Goal: Task Accomplishment & Management: Manage account settings

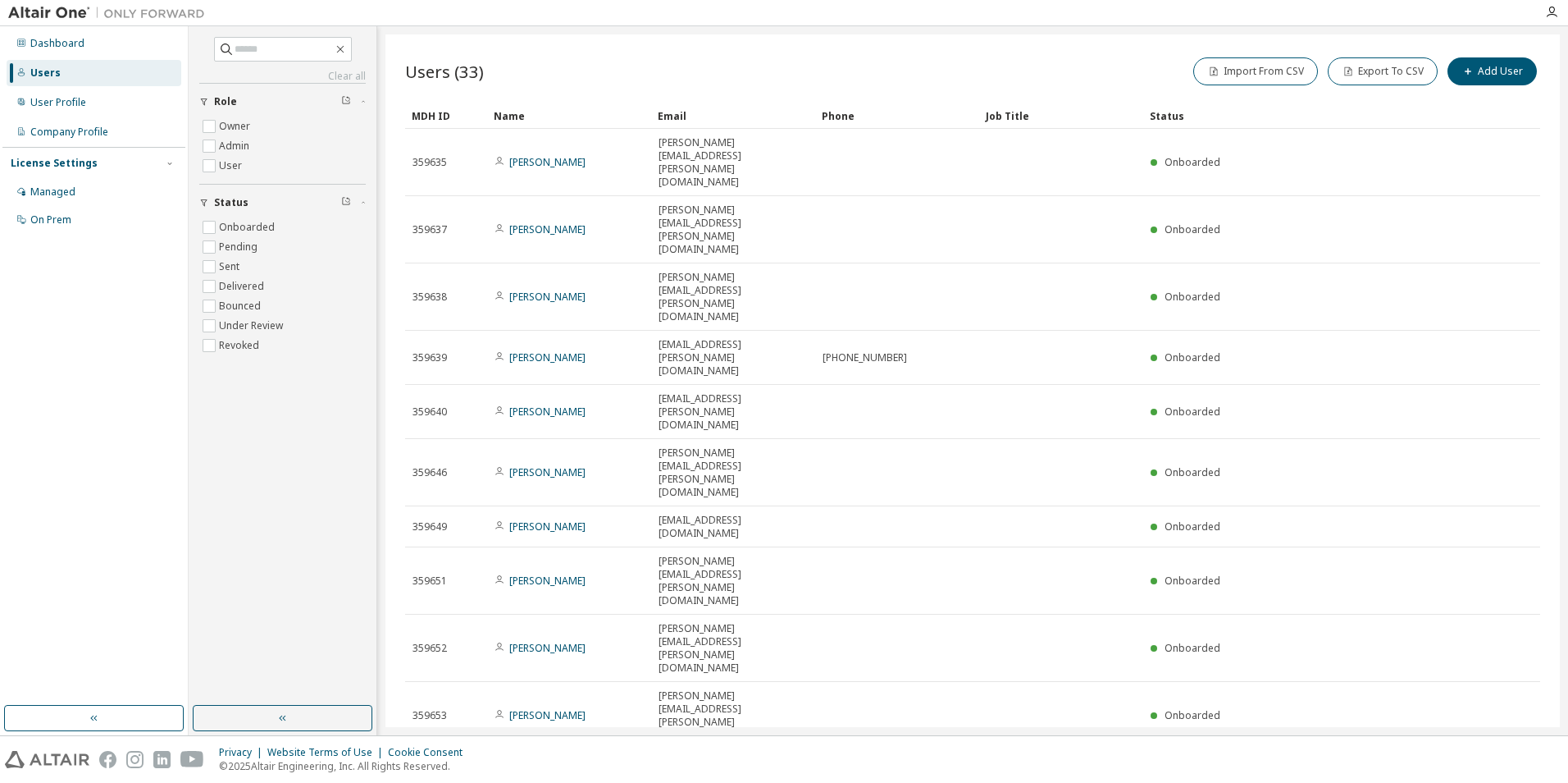
click at [1522, 759] on icon "button" at bounding box center [1522, 768] width 19 height 19
type input "*"
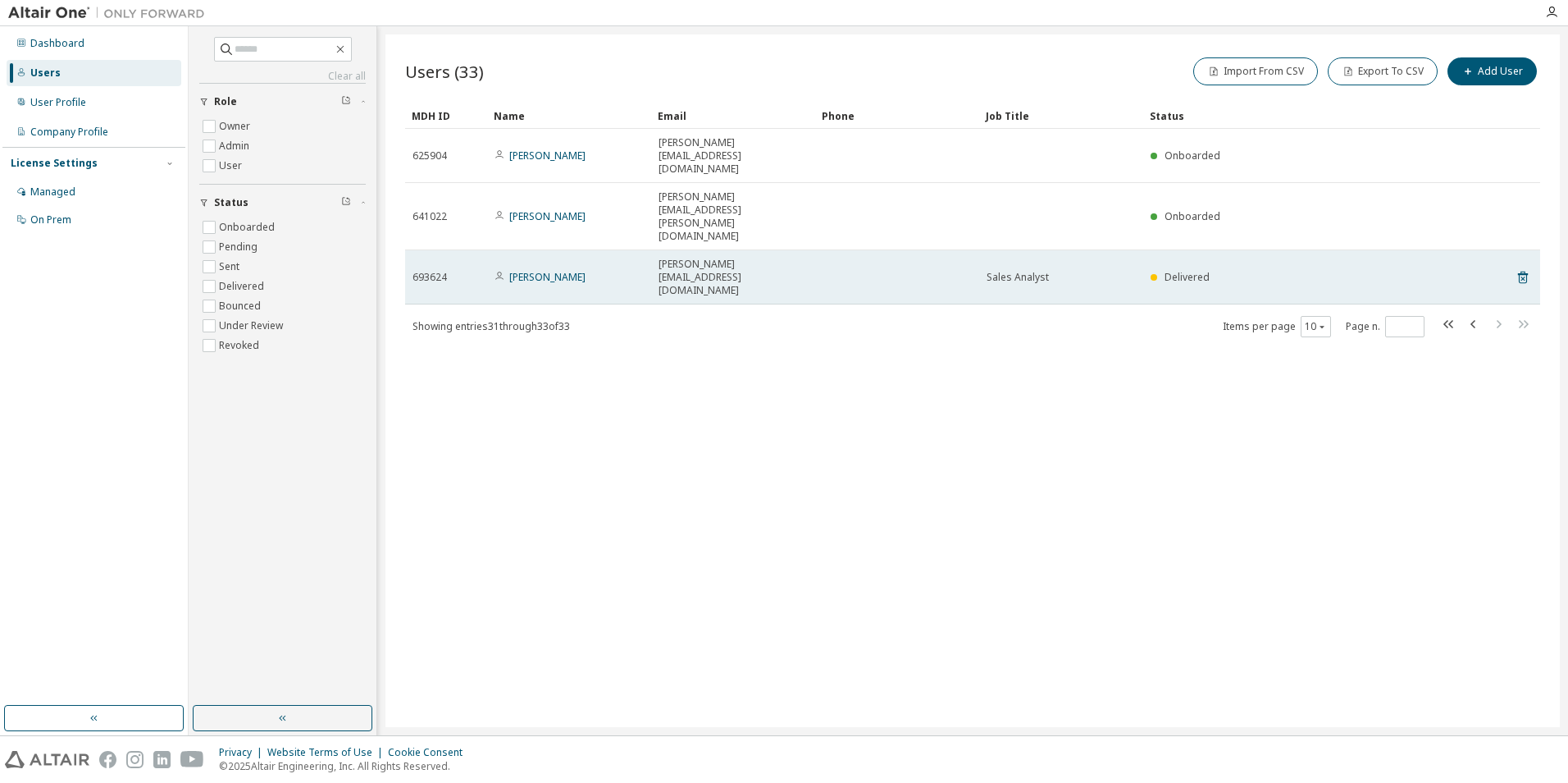
click at [1064, 270] on div "Sales Analyst" at bounding box center [1061, 277] width 149 height 13
click at [527, 270] on link "[PERSON_NAME]" at bounding box center [547, 276] width 76 height 14
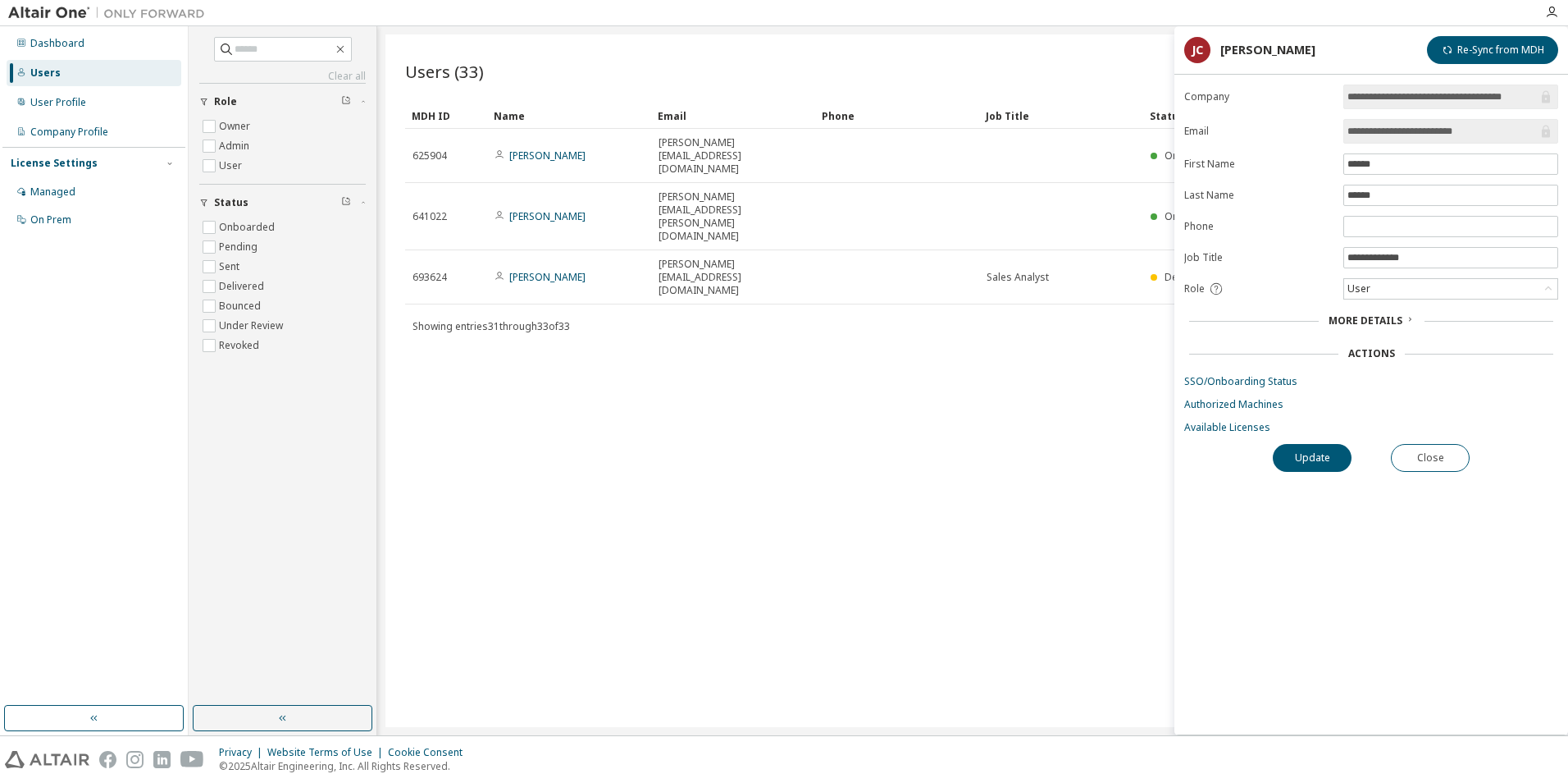
click at [1392, 319] on span "More Details" at bounding box center [1365, 320] width 74 height 14
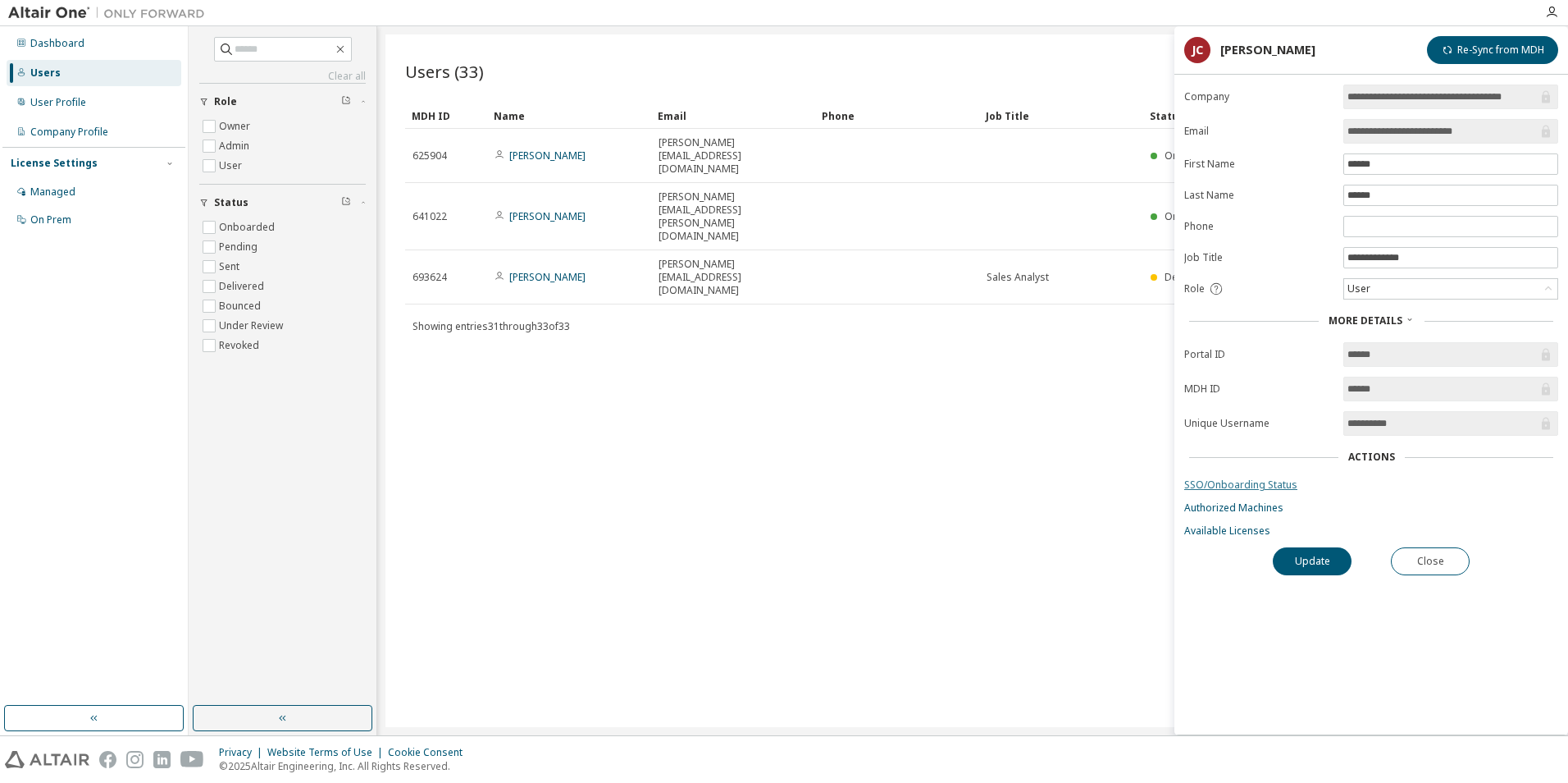
click at [1262, 489] on link "SSO/Onboarding Status" at bounding box center [1371, 485] width 374 height 13
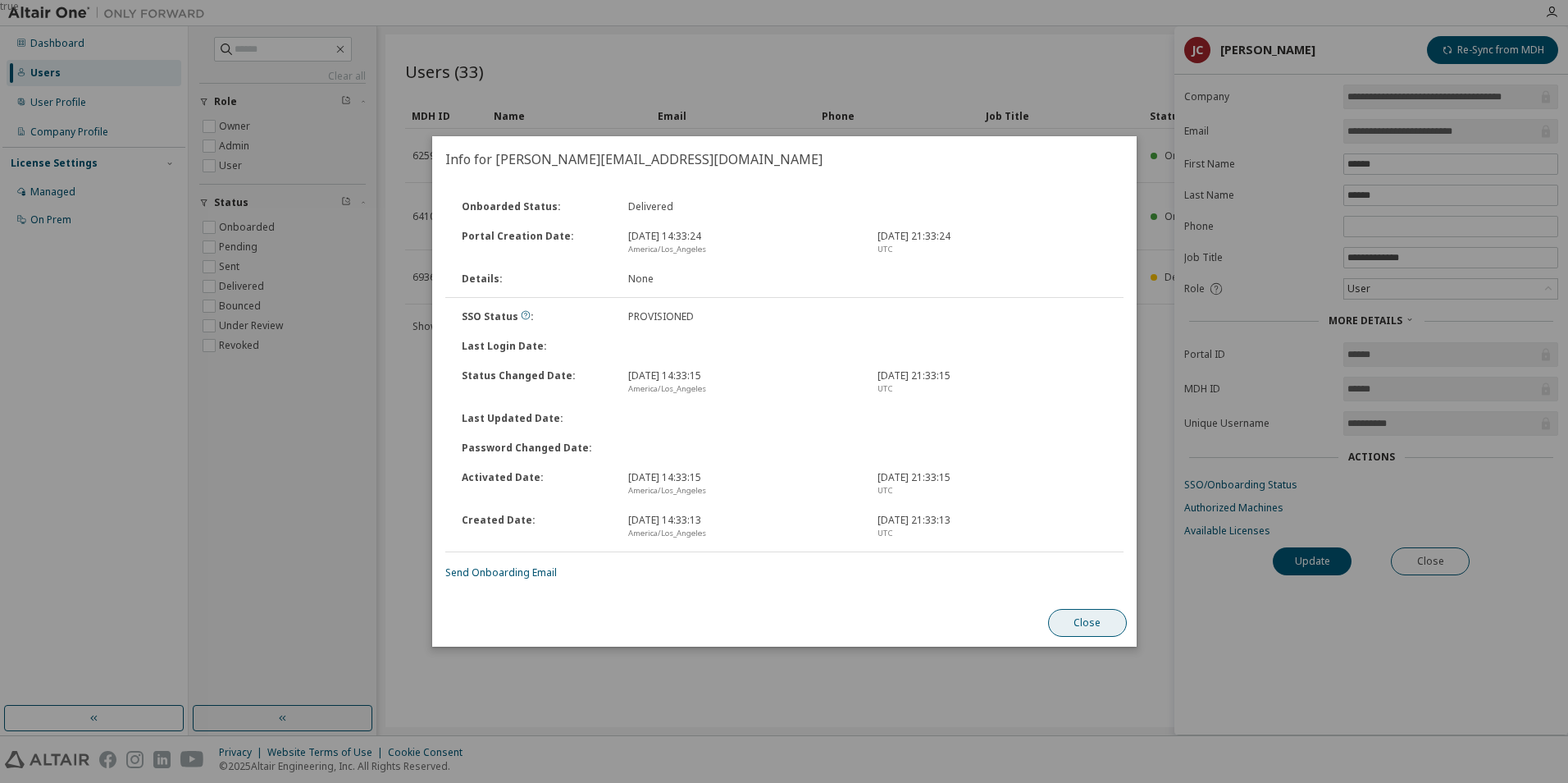
click at [1084, 619] on button "Close" at bounding box center [1087, 623] width 79 height 28
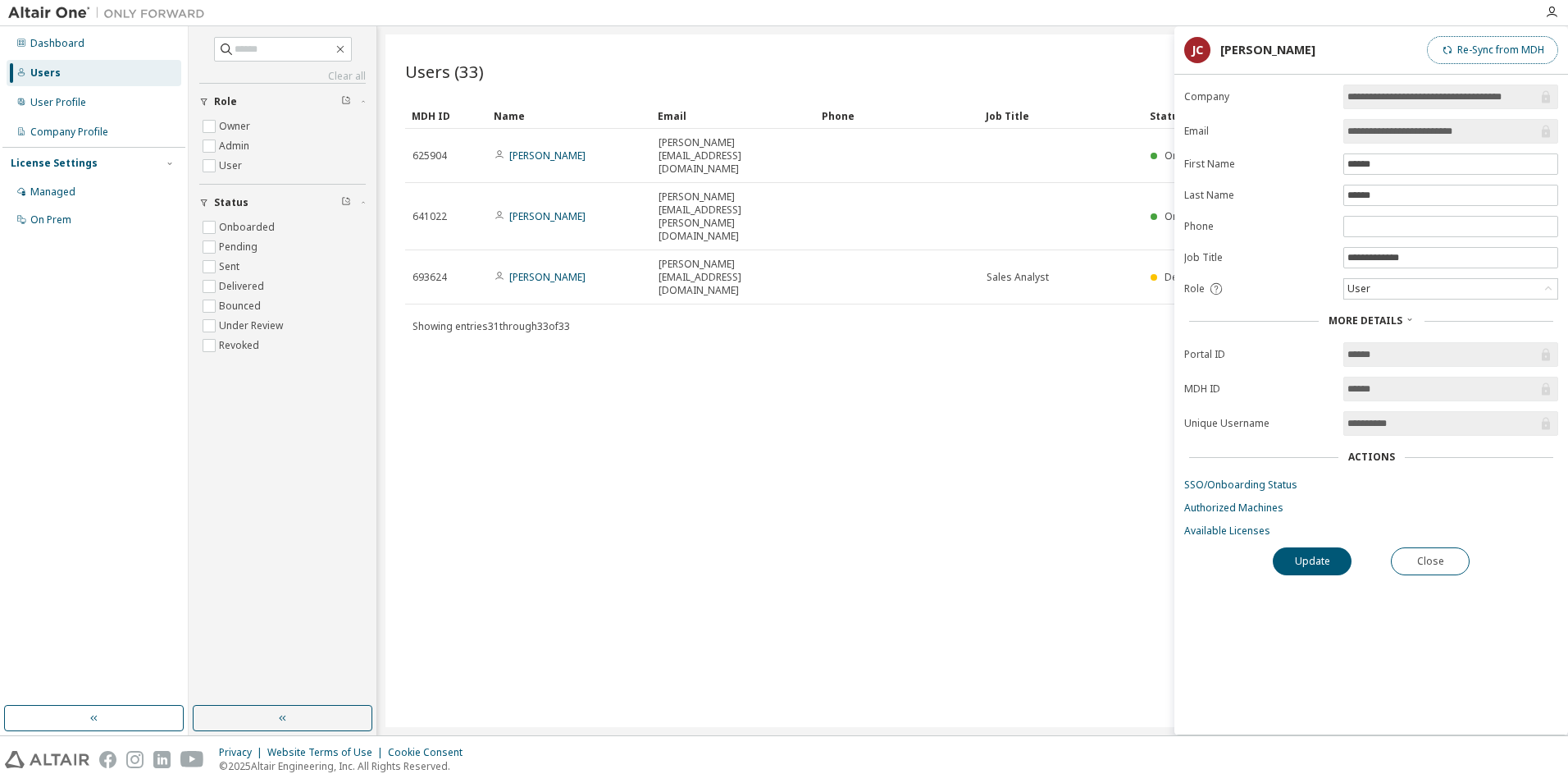
click at [1468, 52] on button "Re-Sync from MDH" at bounding box center [1492, 50] width 131 height 28
click at [808, 309] on div "Users (33) Import From CSV Export To CSV Add User Clear Load Save Save As Field…" at bounding box center [973, 380] width 1175 height 692
click at [225, 465] on div "Clear all Status Onboarded Pending Sent Delivered Bounced Under Review Revoked …" at bounding box center [283, 366] width 183 height 675
click at [265, 438] on div "Clear all Status Onboarded Pending Sent Delivered Bounced Under Review Revoked …" at bounding box center [283, 366] width 183 height 675
